Goal: Task Accomplishment & Management: Manage account settings

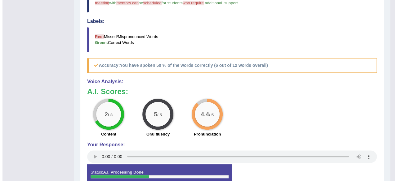
scroll to position [215, 0]
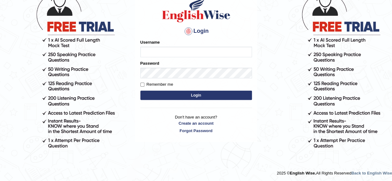
scroll to position [52, 0]
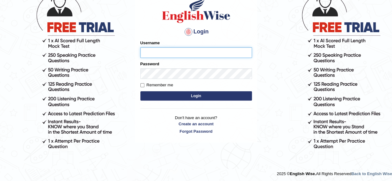
scroll to position [51, 0]
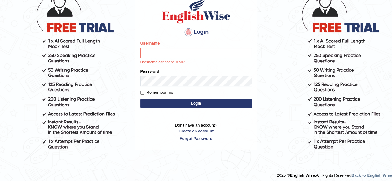
scroll to position [51, 0]
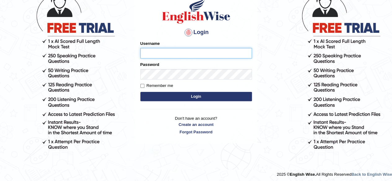
type input "Shamim"
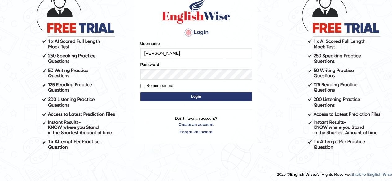
click at [158, 95] on button "Login" at bounding box center [197, 96] width 112 height 9
